Goal: Task Accomplishment & Management: Use online tool/utility

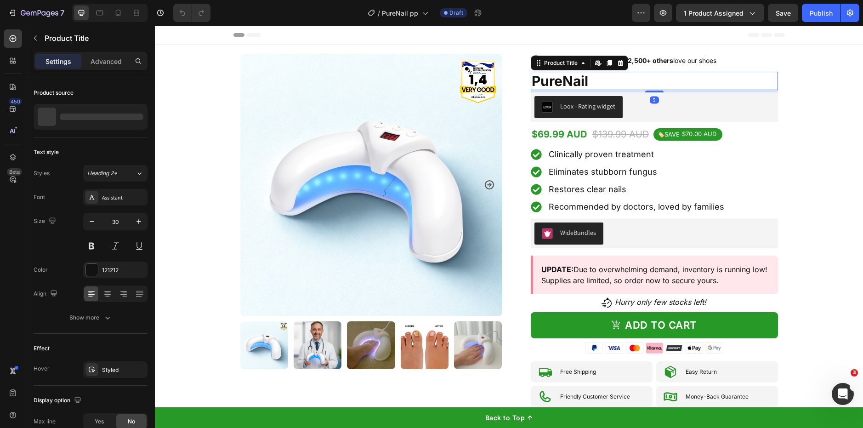
click at [556, 80] on h1 "PureNail" at bounding box center [654, 81] width 247 height 18
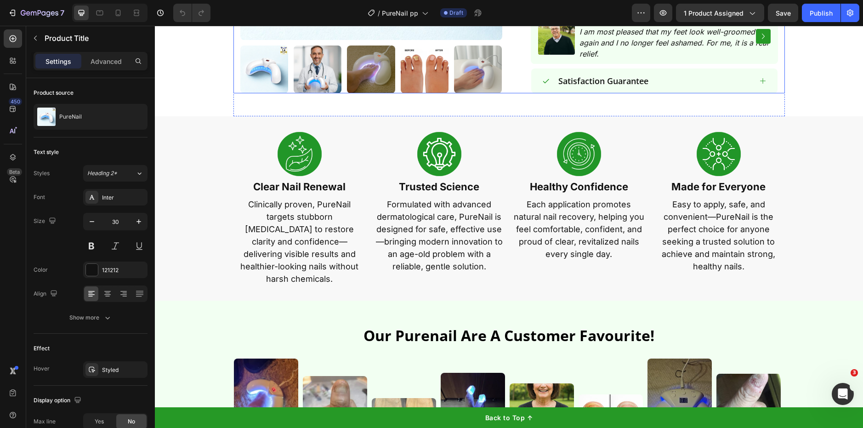
scroll to position [406, 0]
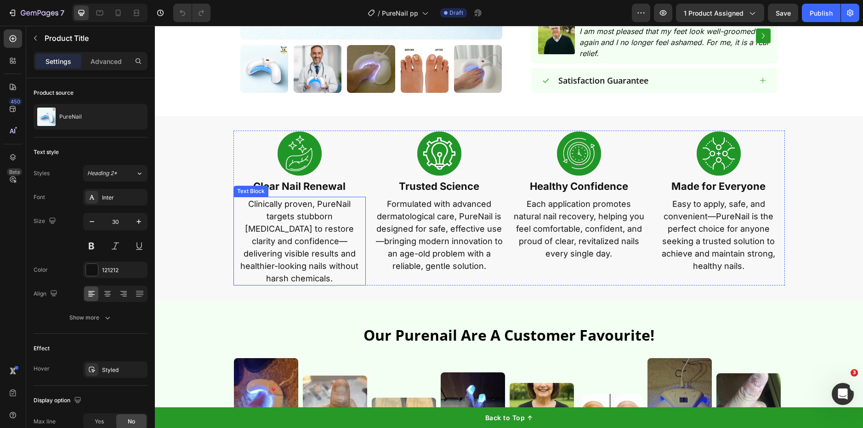
click at [291, 248] on p "Clinically proven, PureNail targets stubborn [MEDICAL_DATA] to restore clarity …" at bounding box center [299, 241] width 131 height 87
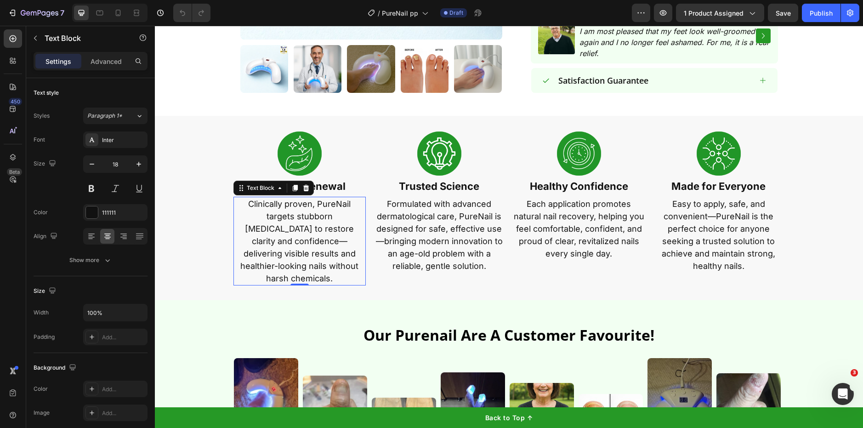
click at [291, 248] on p "Clinically proven, PureNail targets stubborn [MEDICAL_DATA] to restore clarity …" at bounding box center [299, 241] width 131 height 87
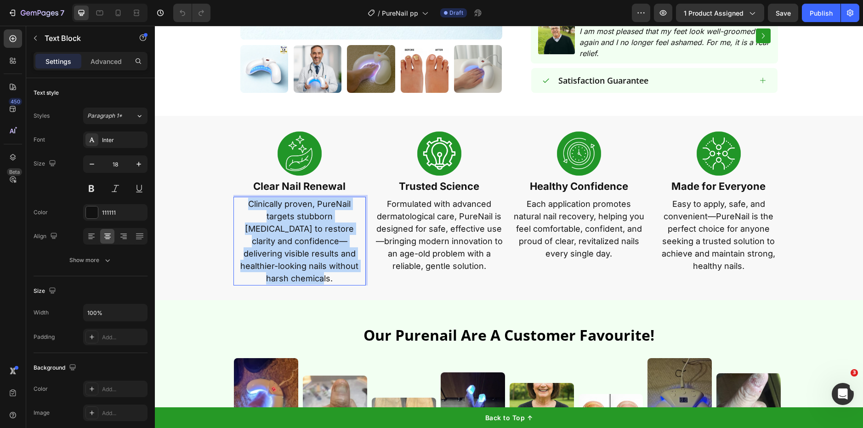
click at [291, 248] on p "Clinically proven, PureNail targets stubborn [MEDICAL_DATA] to restore clarity …" at bounding box center [299, 241] width 131 height 87
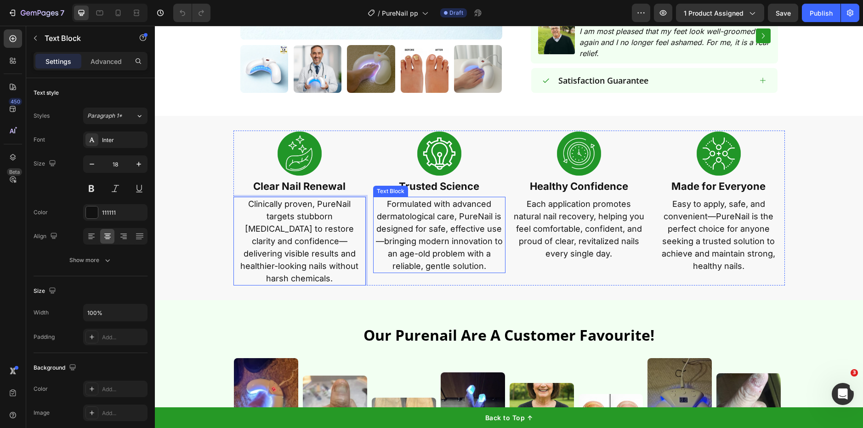
click at [417, 241] on p "Formulated with advanced dermatological care, PureNail is designed for safe, ef…" at bounding box center [439, 235] width 131 height 74
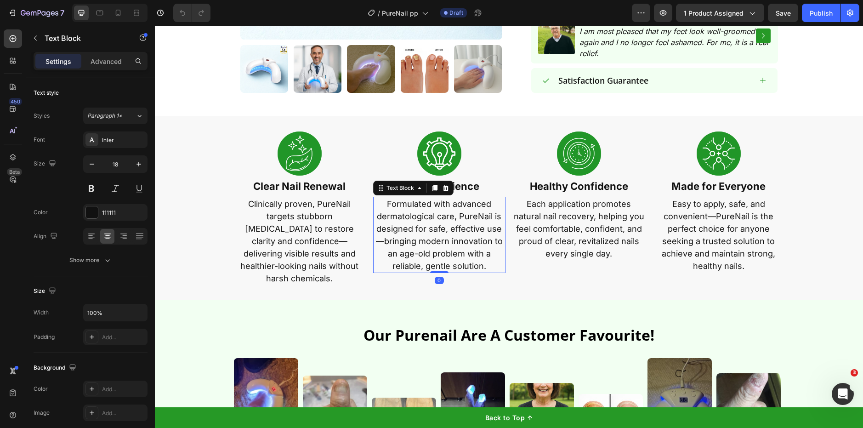
click at [417, 241] on p "Formulated with advanced dermatological care, PureNail is designed for safe, ef…" at bounding box center [439, 235] width 131 height 74
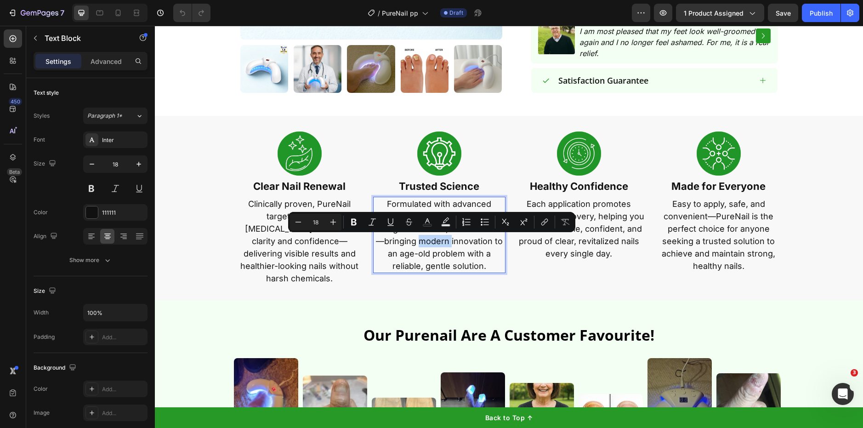
click at [417, 241] on p "Formulated with advanced dermatological care, PureNail is designed for safe, ef…" at bounding box center [439, 235] width 131 height 74
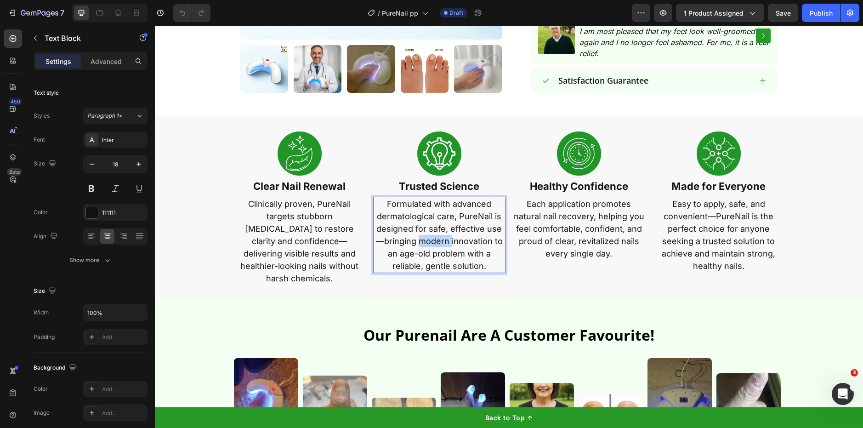
click at [417, 241] on p "Formulated with advanced dermatological care, PureNail is designed for safe, ef…" at bounding box center [439, 235] width 131 height 74
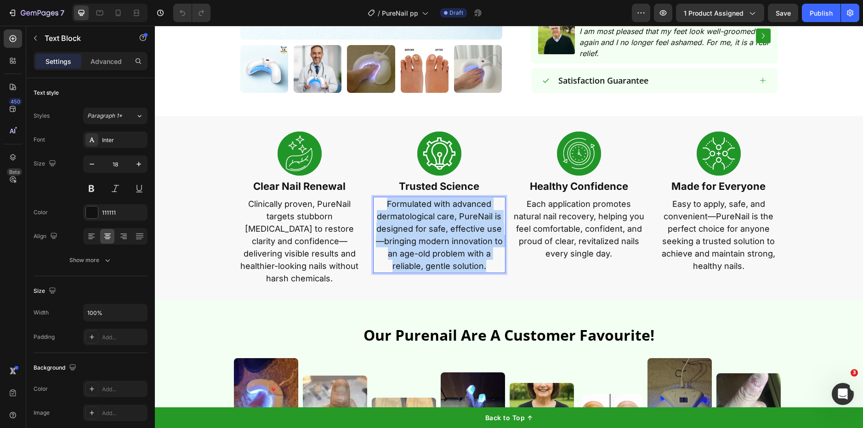
click at [417, 241] on p "Formulated with advanced dermatological care, PureNail is designed for safe, ef…" at bounding box center [439, 235] width 131 height 74
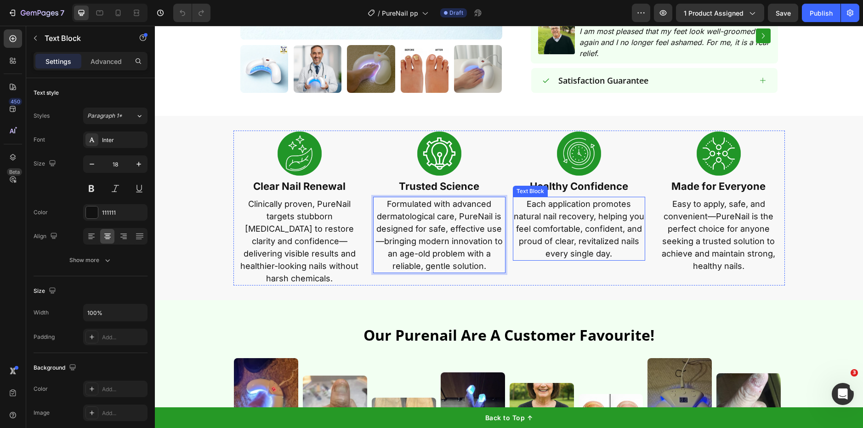
click at [589, 240] on p "Each application promotes natural nail recovery, helping you feel comfortable, …" at bounding box center [579, 229] width 131 height 62
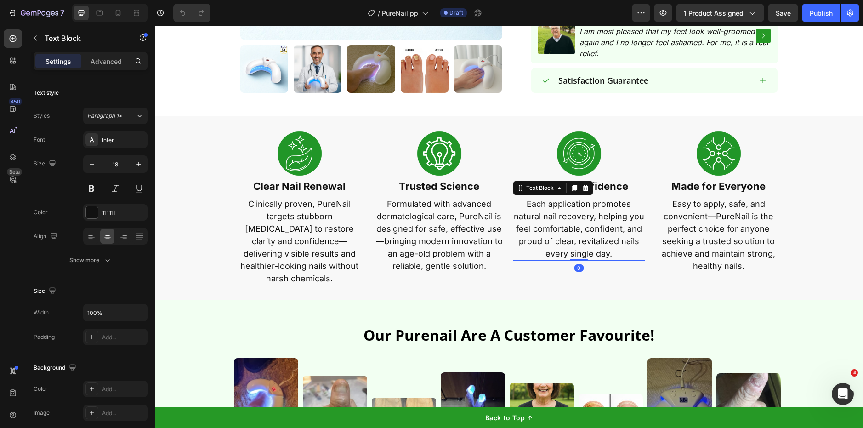
click at [589, 240] on p "Each application promotes natural nail recovery, helping you feel comfortable, …" at bounding box center [579, 229] width 131 height 62
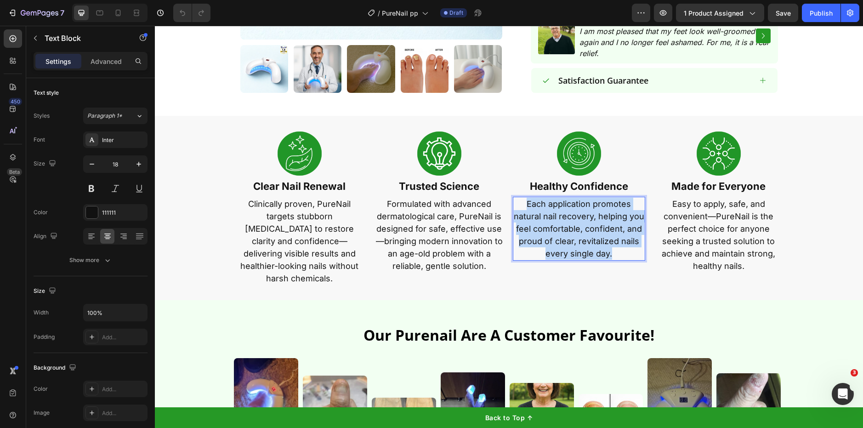
click at [589, 240] on p "Each application promotes natural nail recovery, helping you feel comfortable, …" at bounding box center [579, 229] width 131 height 62
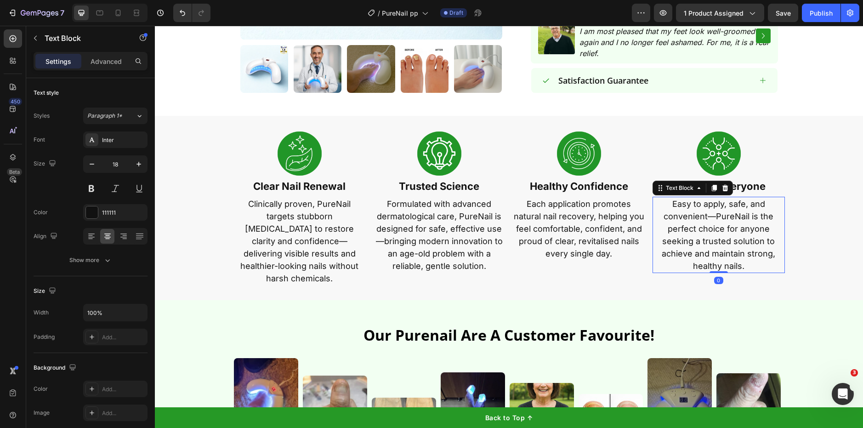
click at [690, 250] on p "Easy to apply, safe, and convenient—PureNail is the perfect choice for anyone s…" at bounding box center [719, 235] width 131 height 74
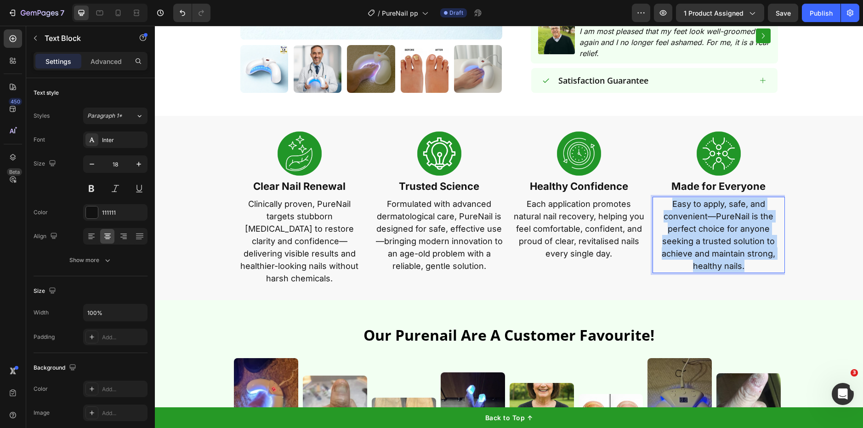
click at [690, 250] on p "Easy to apply, safe, and convenient—PureNail is the perfect choice for anyone s…" at bounding box center [719, 235] width 131 height 74
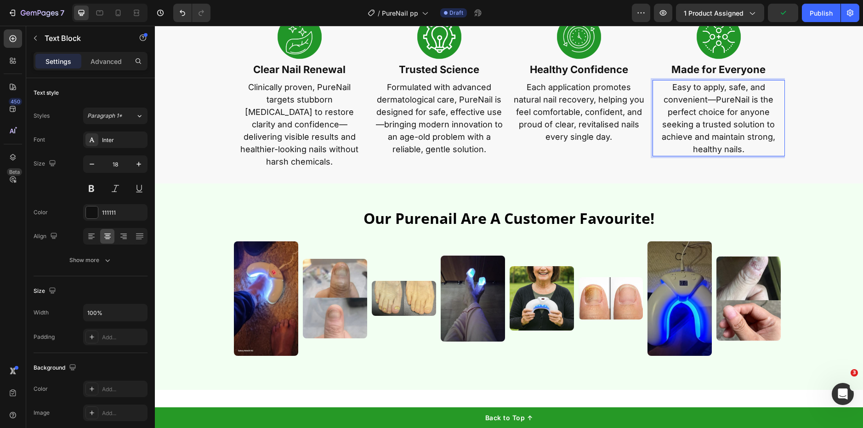
scroll to position [524, 0]
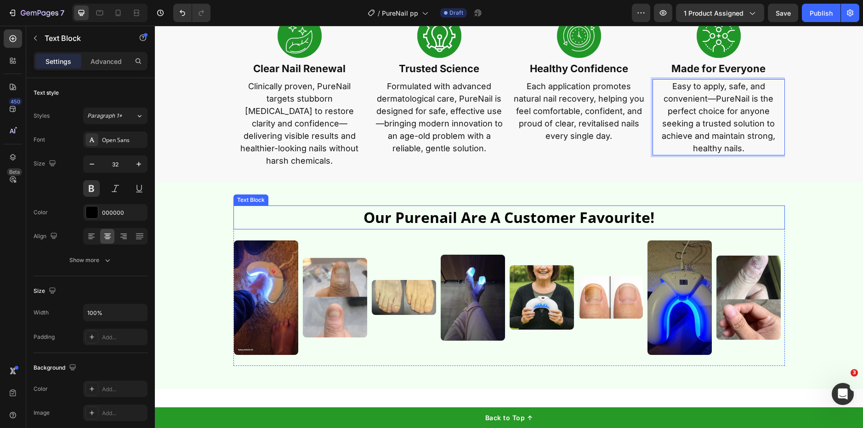
click at [469, 206] on p "our purenail are a customer favourite!" at bounding box center [509, 217] width 550 height 22
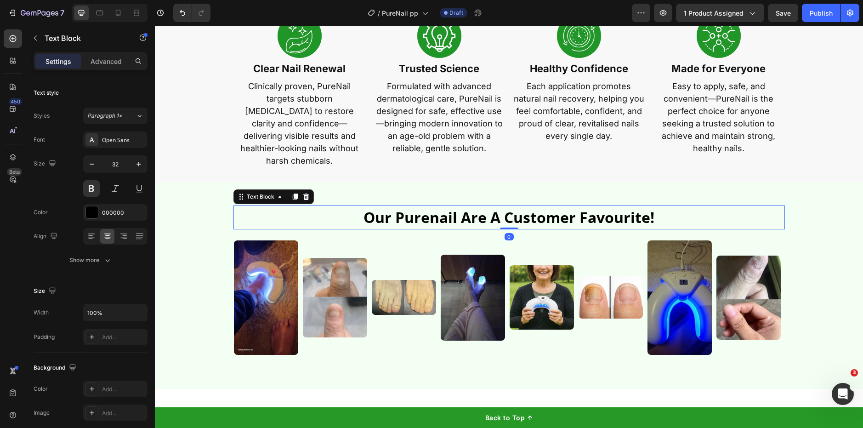
click at [469, 206] on p "our purenail are a customer favourite!" at bounding box center [509, 217] width 550 height 22
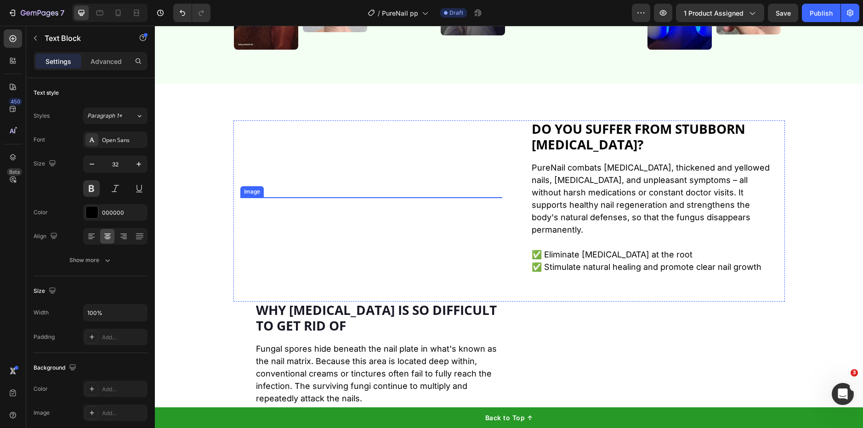
scroll to position [817, 0]
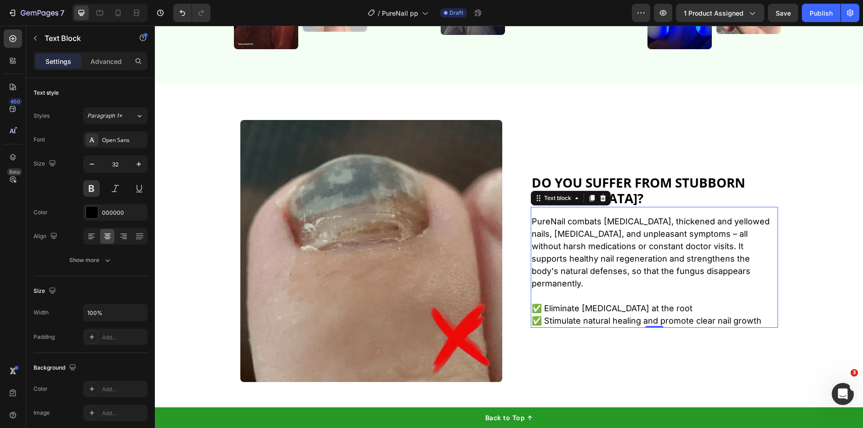
click at [605, 263] on p "PureNail combats [MEDICAL_DATA], thickened and yellowed nails, [MEDICAL_DATA], …" at bounding box center [654, 252] width 245 height 74
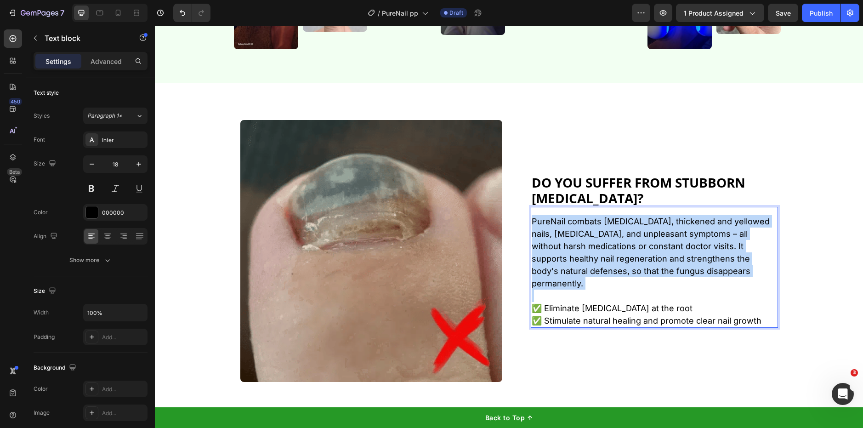
click at [605, 263] on p "PureNail combats [MEDICAL_DATA], thickened and yellowed nails, [MEDICAL_DATA], …" at bounding box center [654, 252] width 245 height 74
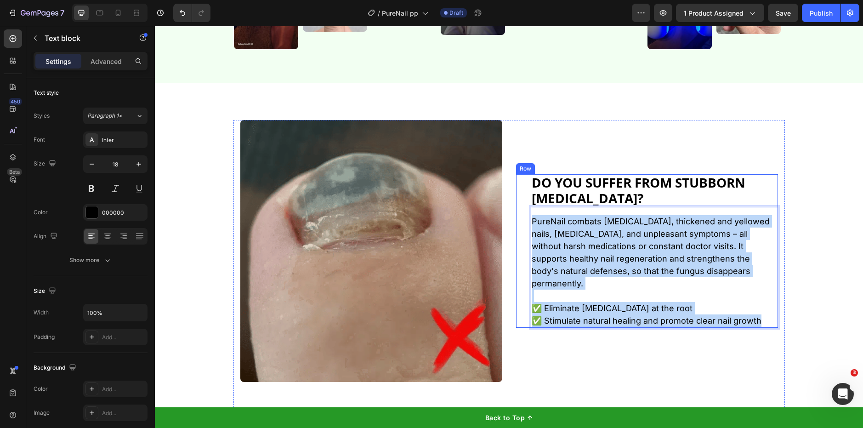
drag, startPoint x: 758, startPoint y: 314, endPoint x: 526, endPoint y: 202, distance: 257.4
click at [526, 202] on div "Do you suffer from stubborn [MEDICAL_DATA]? Heading PureNail combats [MEDICAL_D…" at bounding box center [647, 251] width 262 height 154
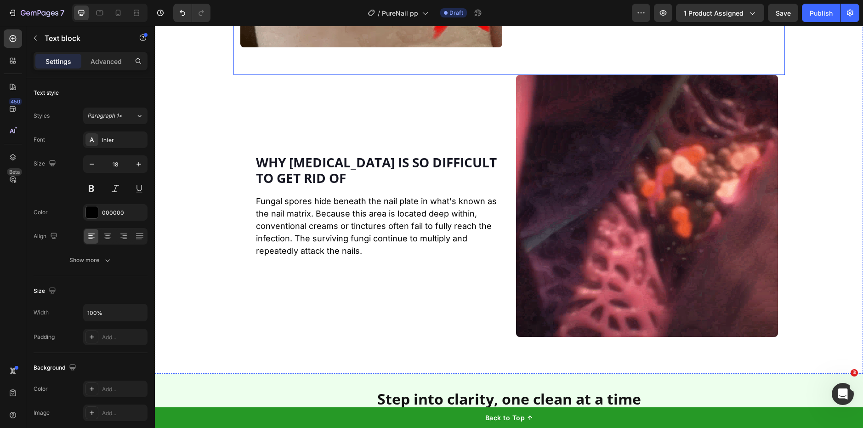
scroll to position [1157, 0]
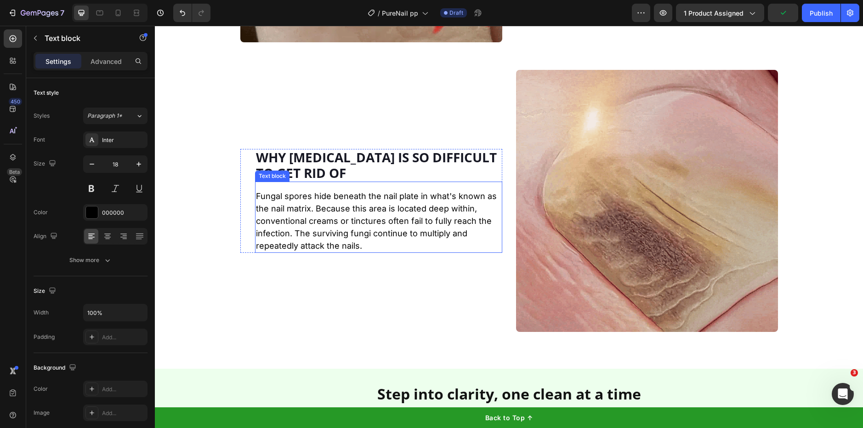
click at [323, 227] on p "Fungal spores hide beneath the nail plate in what's known as the nail matrix. B…" at bounding box center [378, 221] width 245 height 62
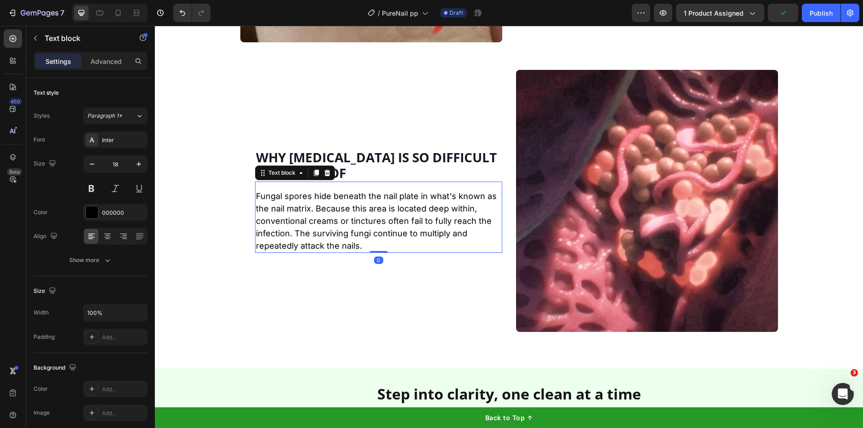
click at [323, 227] on p "Fungal spores hide beneath the nail plate in what's known as the nail matrix. B…" at bounding box center [378, 221] width 245 height 62
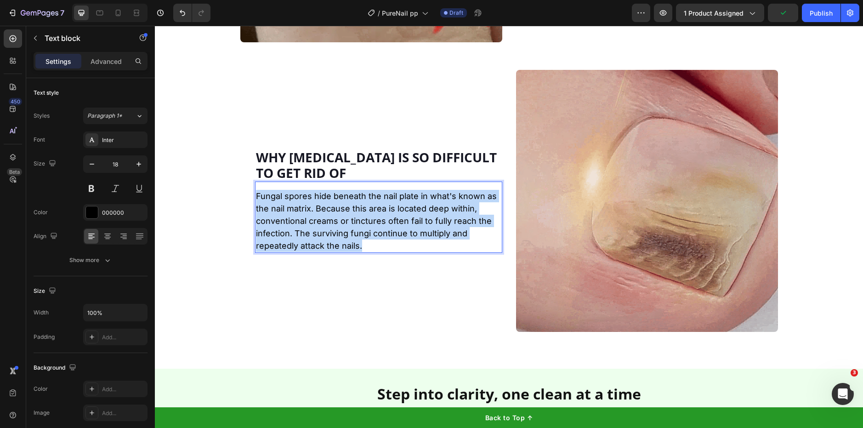
click at [323, 227] on p "Fungal spores hide beneath the nail plate in what's known as the nail matrix. B…" at bounding box center [378, 221] width 245 height 62
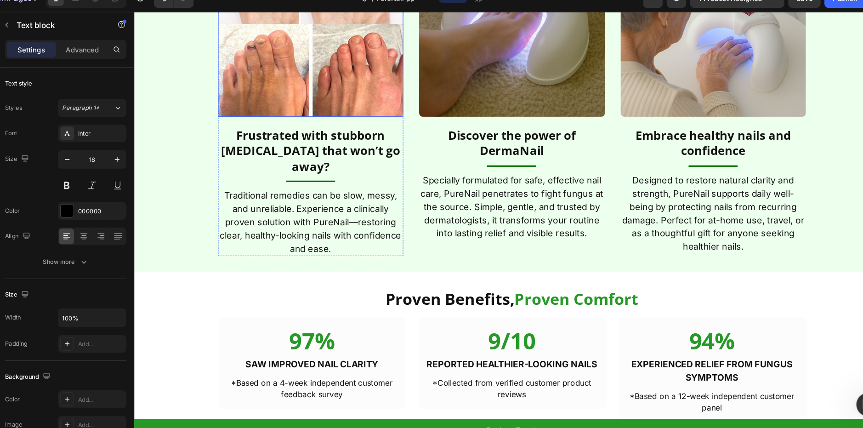
scroll to position [1618, 0]
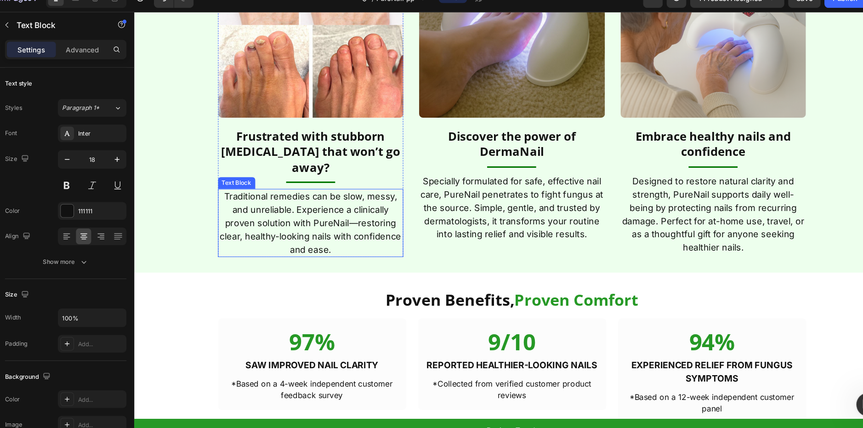
click at [288, 197] on p "Traditional remedies can be slow, messy, and unreliable. Experience a clinicall…" at bounding box center [300, 209] width 172 height 62
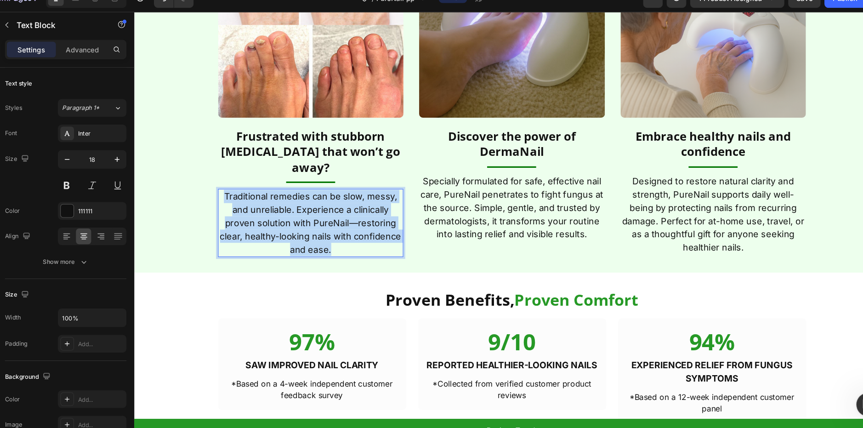
click at [288, 197] on p "Traditional remedies can be slow, messy, and unreliable. Experience a clinicall…" at bounding box center [300, 209] width 172 height 62
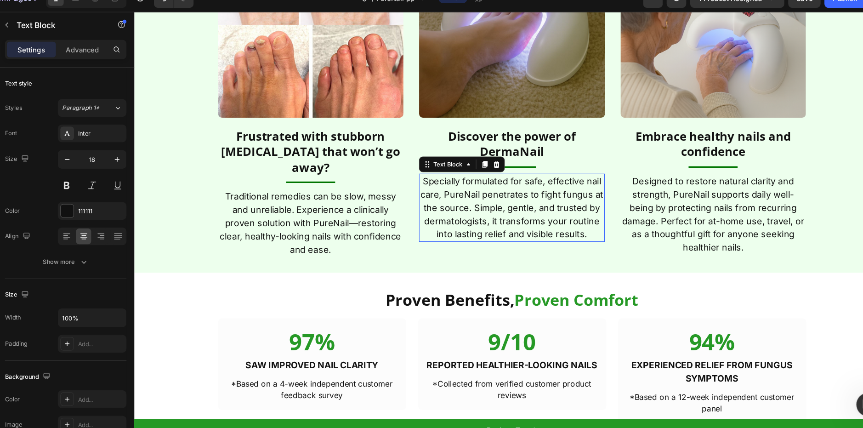
click at [483, 207] on p "Specially formulated for safe, effective nail care, PureNail penetrates to figh…" at bounding box center [488, 195] width 172 height 62
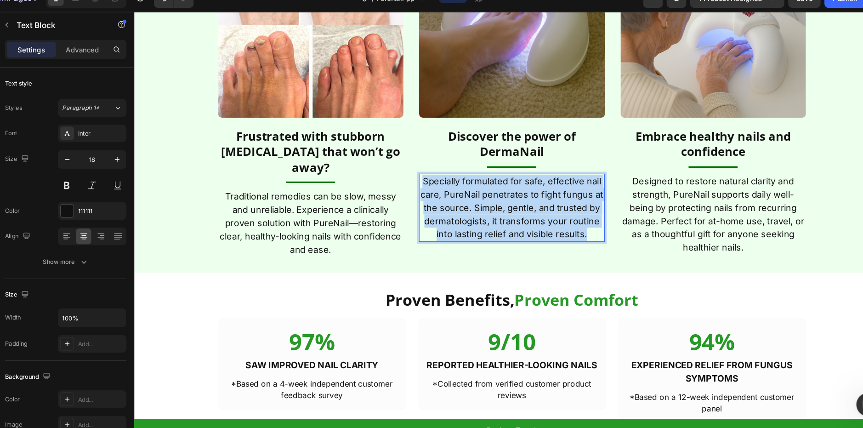
click at [483, 207] on p "Specially formulated for safe, effective nail care, PureNail penetrates to figh…" at bounding box center [488, 195] width 172 height 62
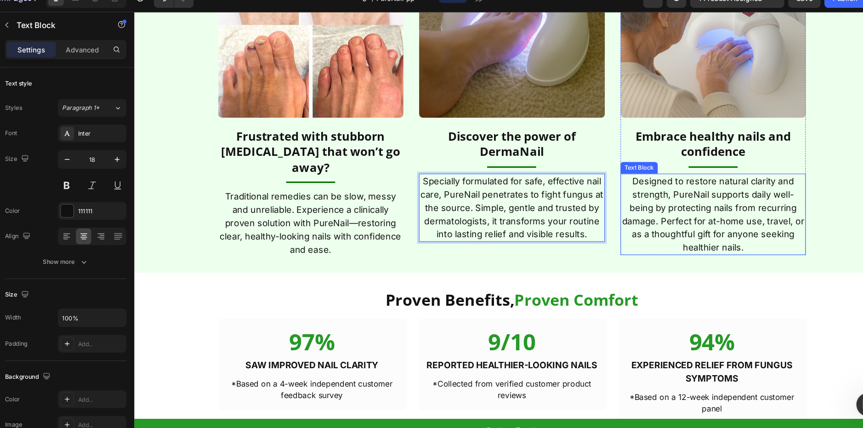
click at [684, 199] on p "Designed to restore natural clarity and strength, PureNail supports daily well-…" at bounding box center [677, 201] width 172 height 74
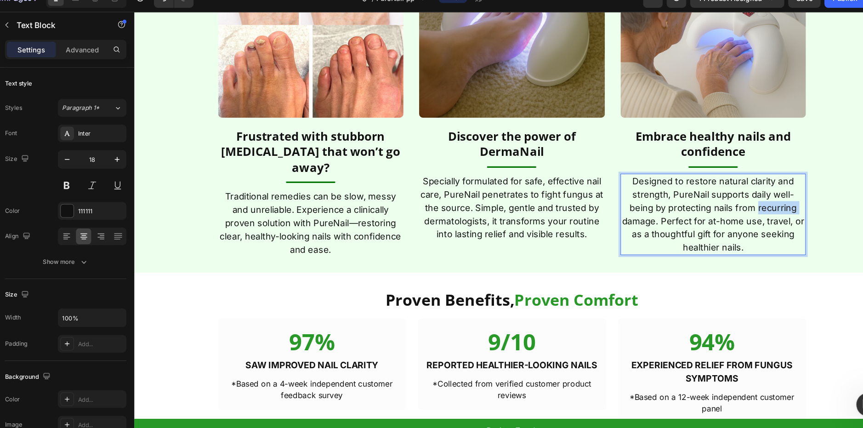
click at [684, 199] on p "Designed to restore natural clarity and strength, PureNail supports daily well-…" at bounding box center [677, 201] width 172 height 74
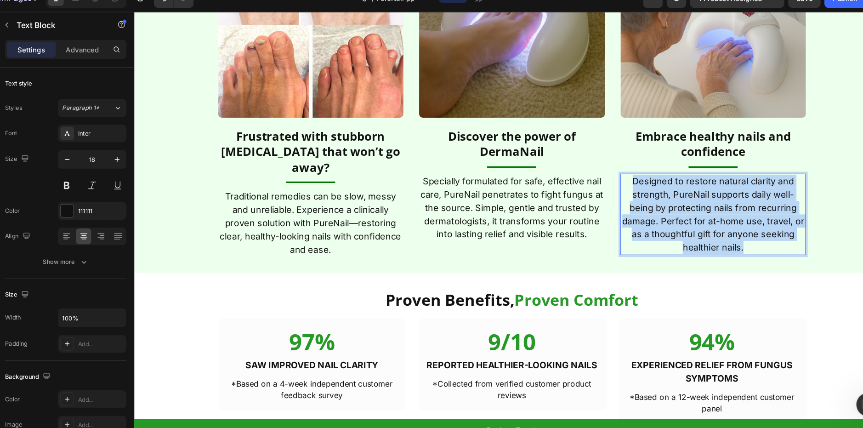
click at [684, 199] on p "Designed to restore natural clarity and strength, PureNail supports daily well-…" at bounding box center [677, 201] width 172 height 74
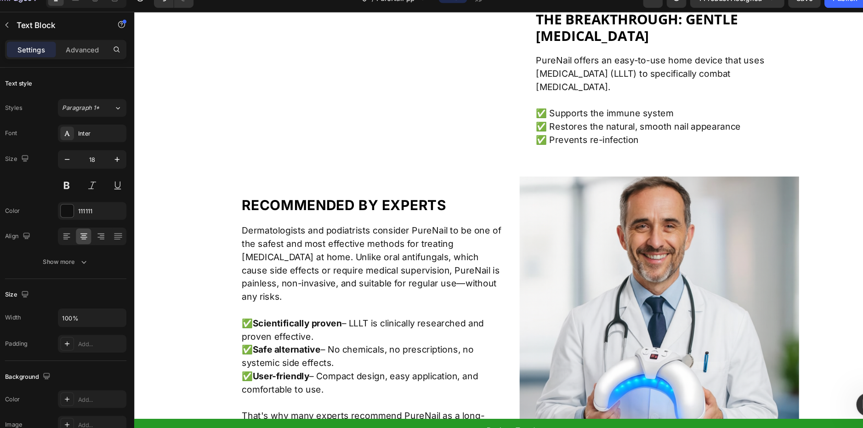
scroll to position [2035, 0]
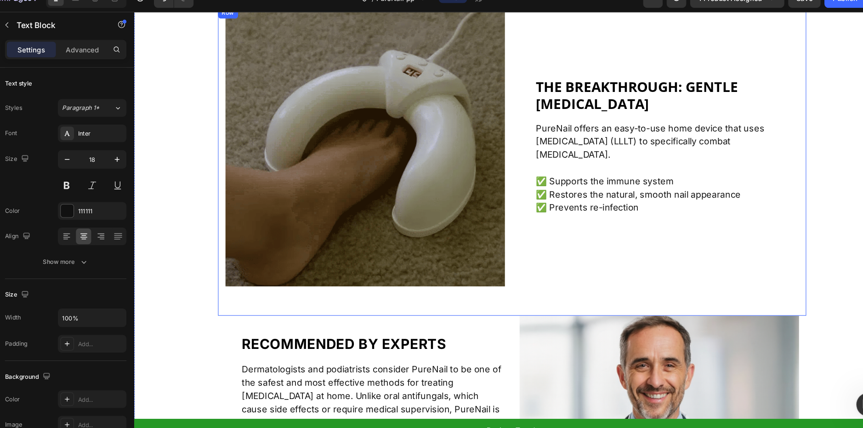
click at [589, 180] on p "✅ Restores the natural, smooth nail appearance" at bounding box center [633, 183] width 245 height 12
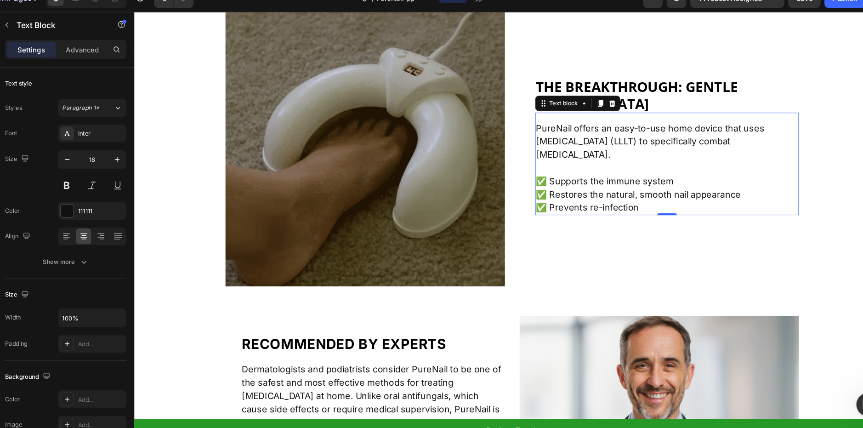
click at [589, 180] on p "✅ Restores the natural, smooth nail appearance" at bounding box center [633, 183] width 245 height 12
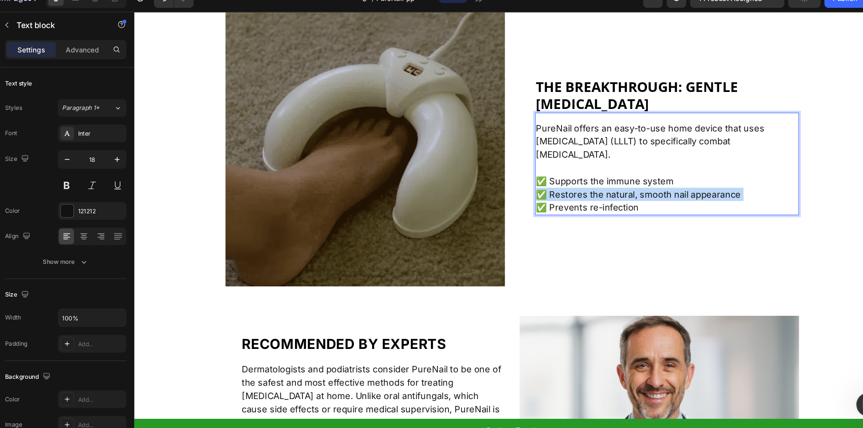
click at [589, 180] on p "✅ Restores the natural, smooth nail appearance" at bounding box center [633, 183] width 245 height 12
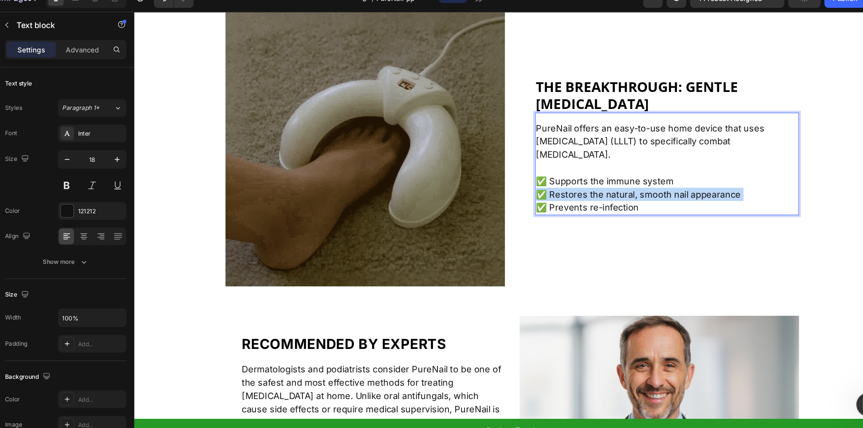
click at [589, 180] on p "✅ Restores the natural, smooth nail appearance" at bounding box center [633, 183] width 245 height 12
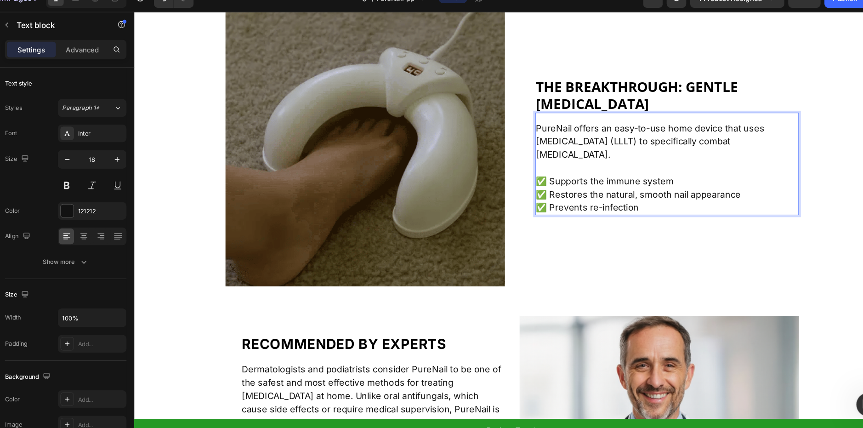
click at [599, 189] on p "✅ Prevents re-infection" at bounding box center [633, 195] width 245 height 12
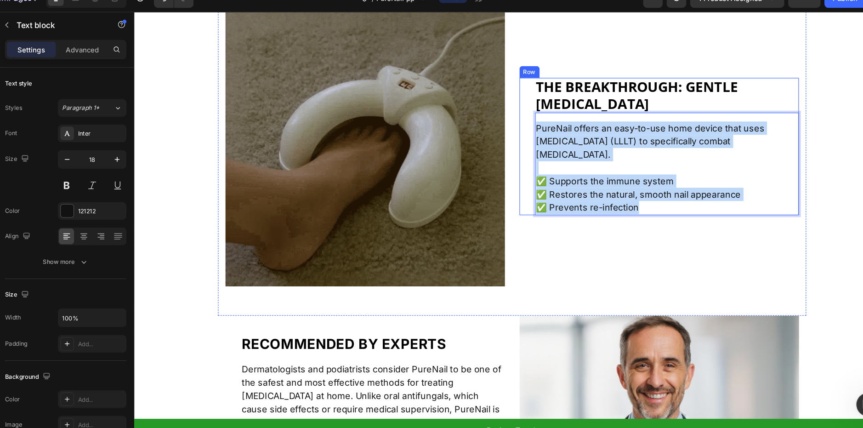
drag, startPoint x: 615, startPoint y: 196, endPoint x: 493, endPoint y: 101, distance: 154.2
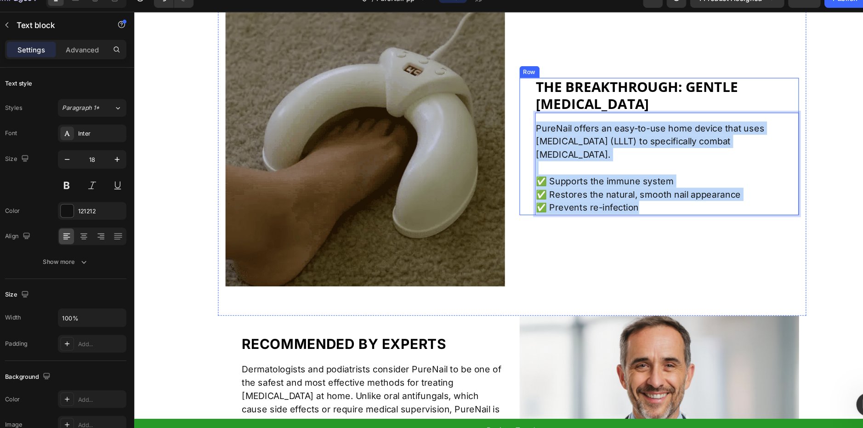
click at [496, 101] on div "The breakthrough: gentle [MEDICAL_DATA] Heading PureNail offers an easy-to-use …" at bounding box center [627, 138] width 262 height 129
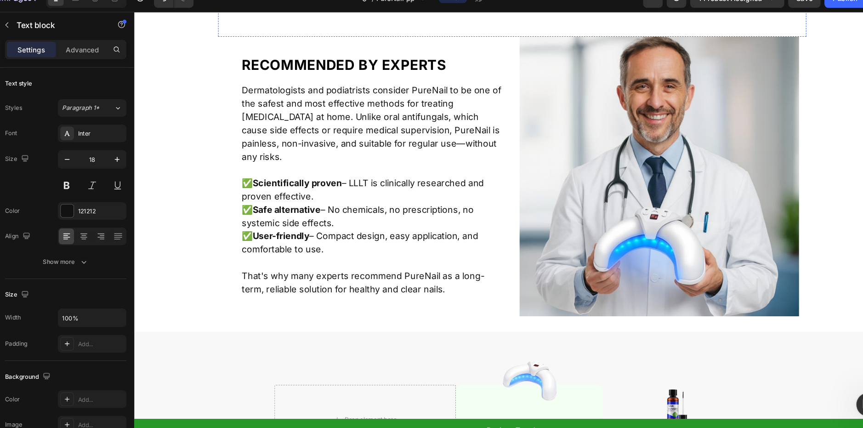
scroll to position [2296, 0]
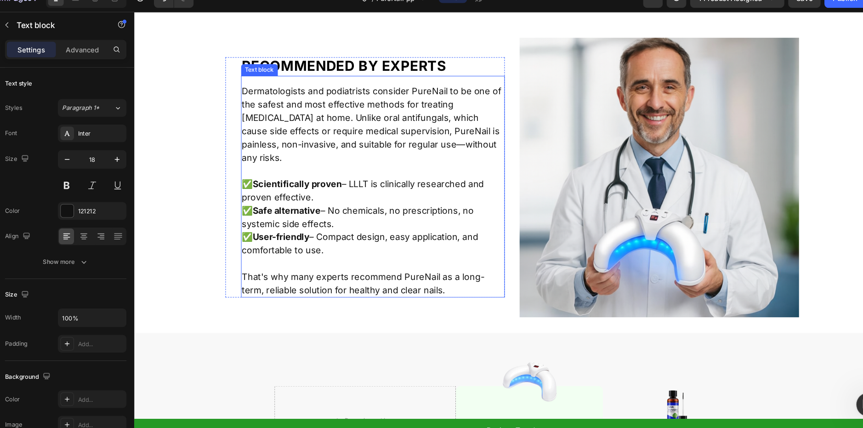
click at [390, 229] on p "✅ Scientifically proven – LLLT is clinically researched and proven effective. ✅…" at bounding box center [357, 204] width 245 height 74
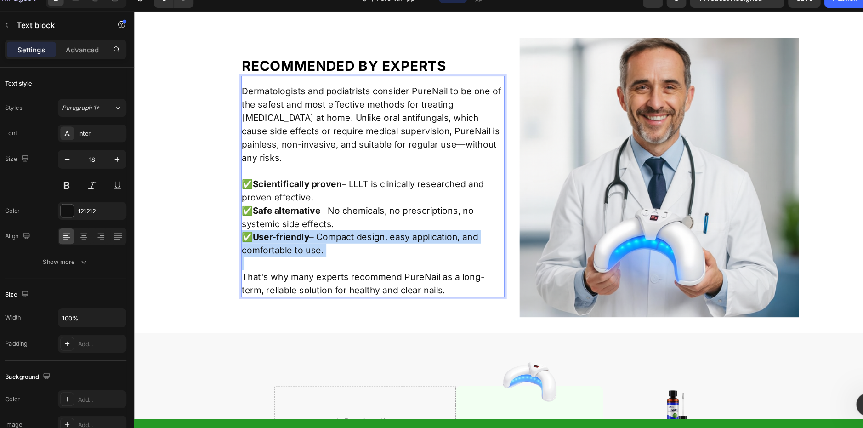
click at [390, 229] on p "✅ Scientifically proven – LLLT is clinically researched and proven effective. ✅…" at bounding box center [357, 204] width 245 height 74
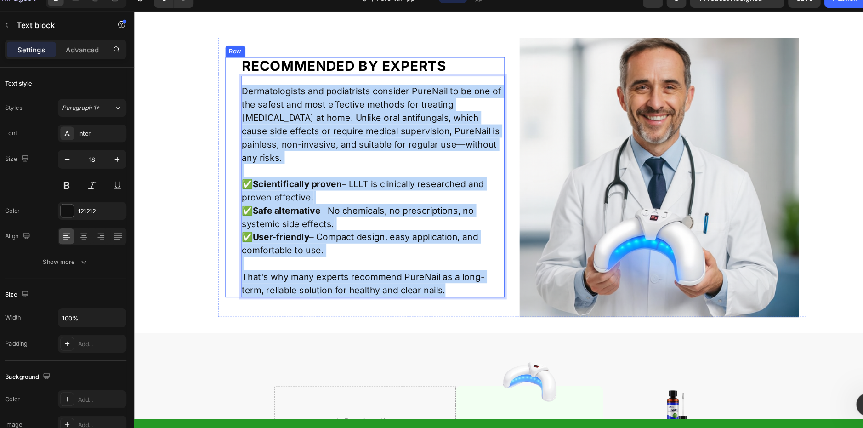
drag, startPoint x: 410, startPoint y: 263, endPoint x: 221, endPoint y: 85, distance: 259.2
click at [221, 85] on div "Recommended by experts Heading Dermatologists and podiatrists consider PureNail…" at bounding box center [351, 166] width 262 height 225
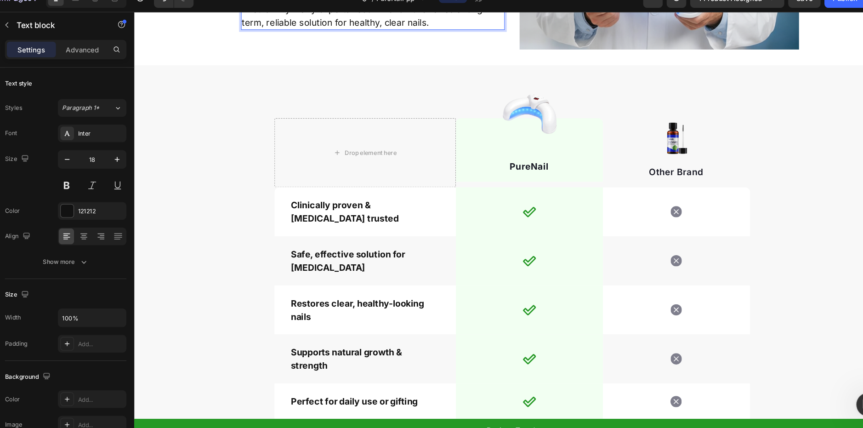
scroll to position [2556, 0]
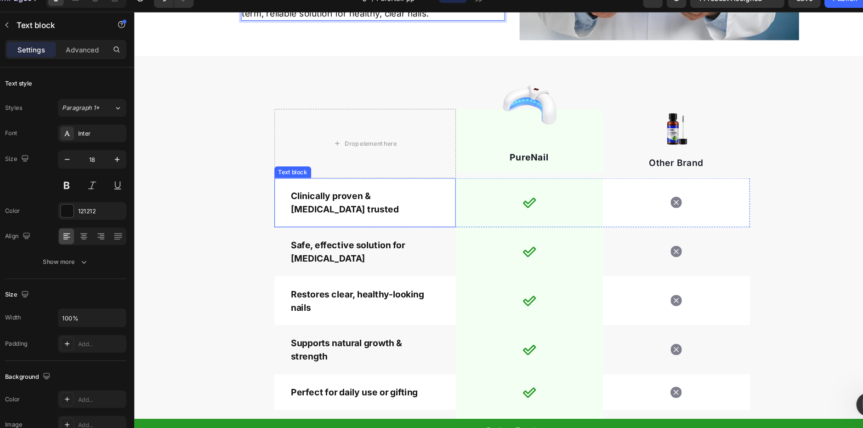
click at [306, 209] on div "Clinically proven & [MEDICAL_DATA] trusted Text block" at bounding box center [351, 190] width 170 height 46
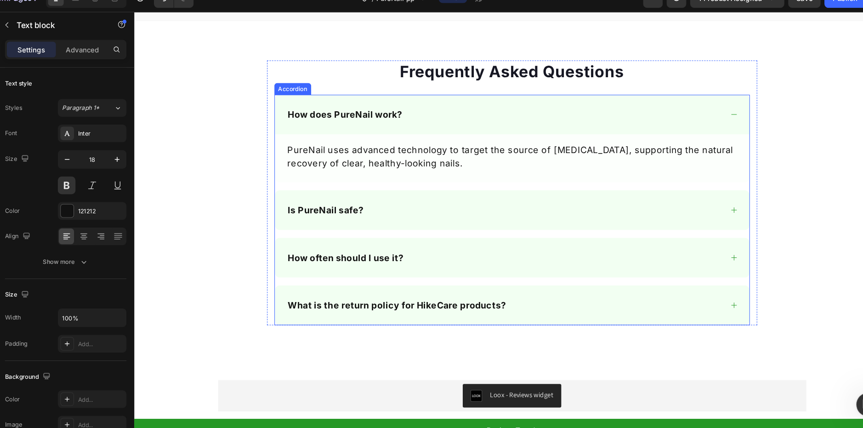
scroll to position [3038, 0]
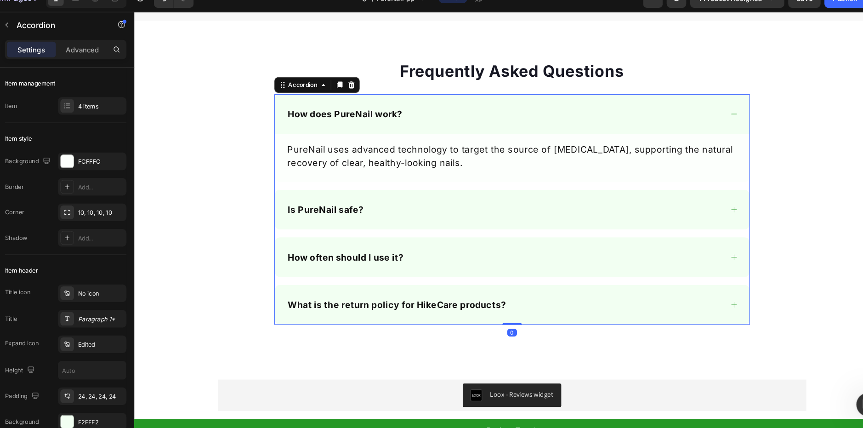
click at [386, 193] on div "Is PureNail safe?" at bounding box center [481, 196] width 409 height 15
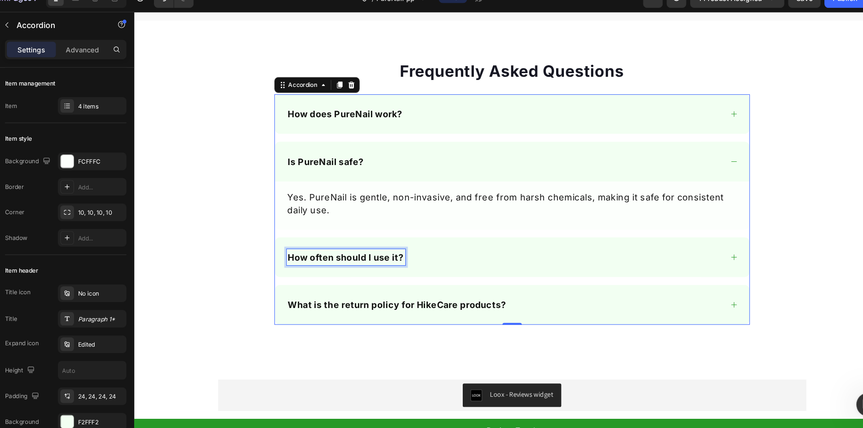
click at [401, 239] on div "How often should I use it?" at bounding box center [481, 241] width 409 height 15
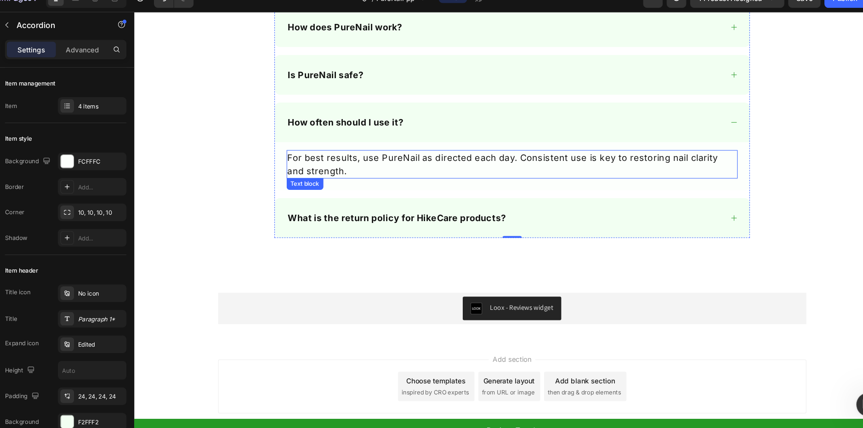
scroll to position [3120, 0]
click at [557, 199] on div "What is the return policy for HikeCare products?" at bounding box center [481, 204] width 409 height 15
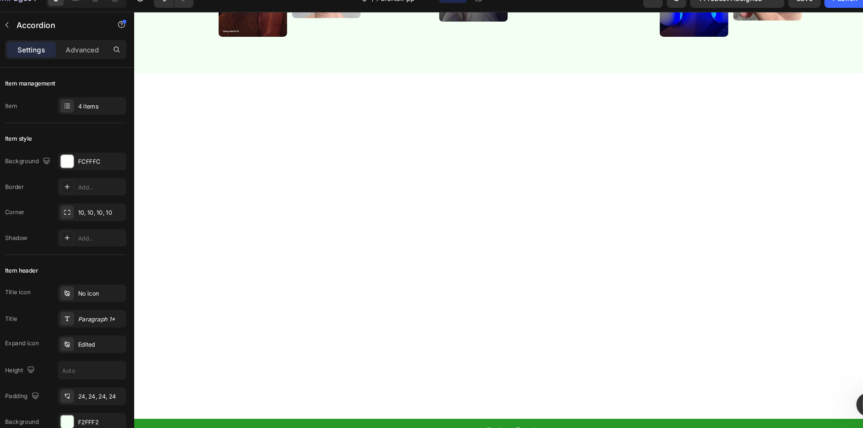
scroll to position [0, 0]
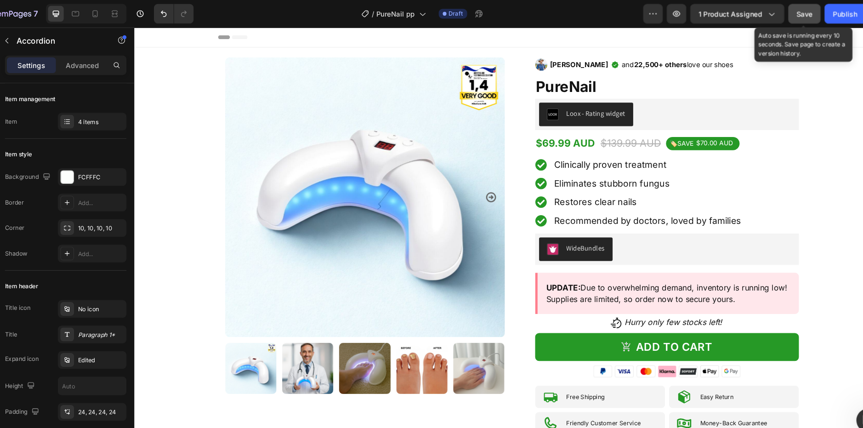
click at [783, 20] on button "Save" at bounding box center [783, 13] width 30 height 18
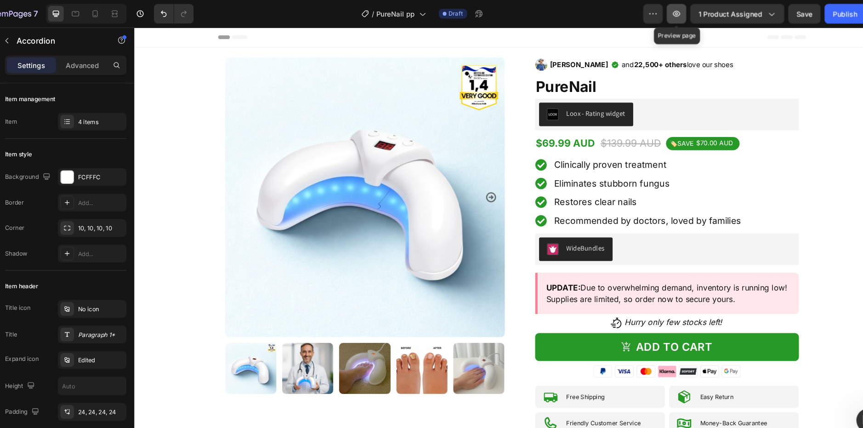
click at [665, 12] on icon "button" at bounding box center [663, 12] width 3 height 3
click at [821, 17] on div "Publish" at bounding box center [821, 13] width 23 height 10
click at [662, 4] on button "button" at bounding box center [663, 13] width 18 height 18
click at [670, 9] on button "button" at bounding box center [663, 13] width 18 height 18
click at [45, 11] on icon "button" at bounding box center [40, 14] width 38 height 8
